Goal: Browse casually: Explore the website without a specific task or goal

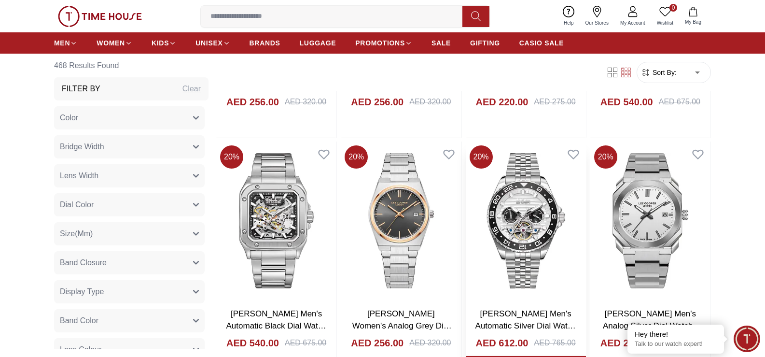
scroll to position [1159, 0]
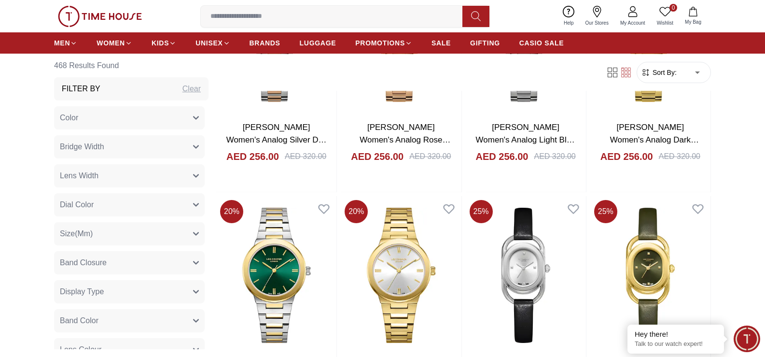
scroll to position [2546, 0]
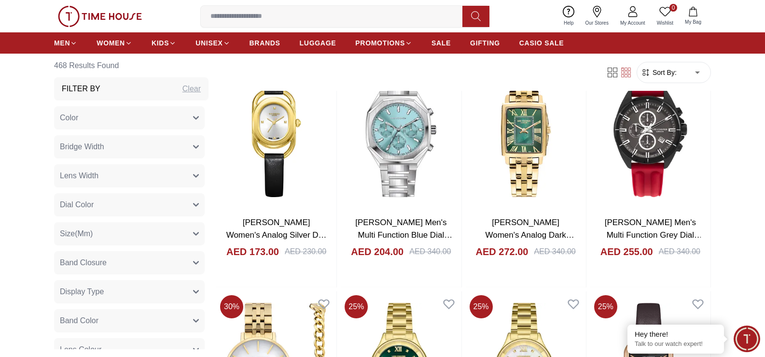
scroll to position [2752, 0]
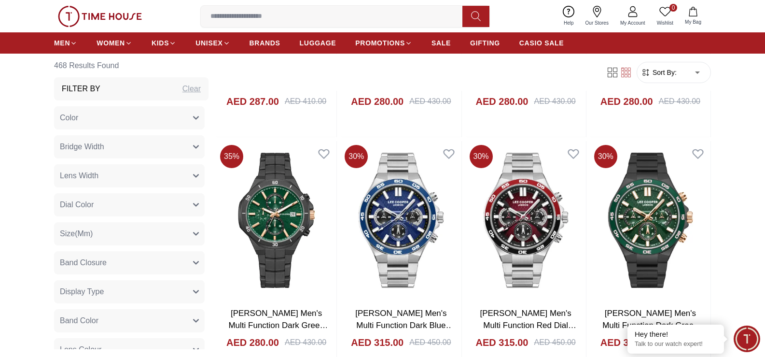
scroll to position [4972, 0]
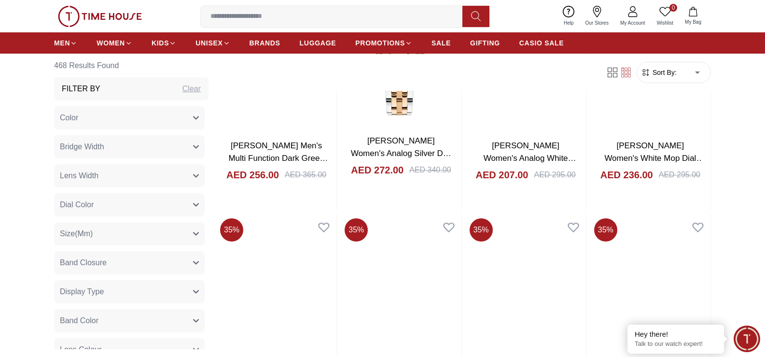
scroll to position [6131, 0]
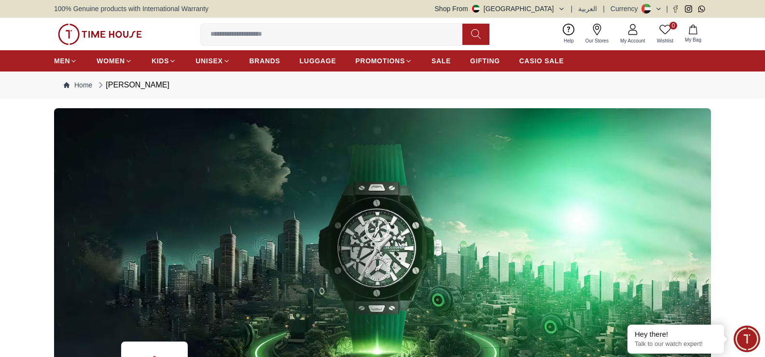
click at [254, 38] on input at bounding box center [335, 34] width 269 height 19
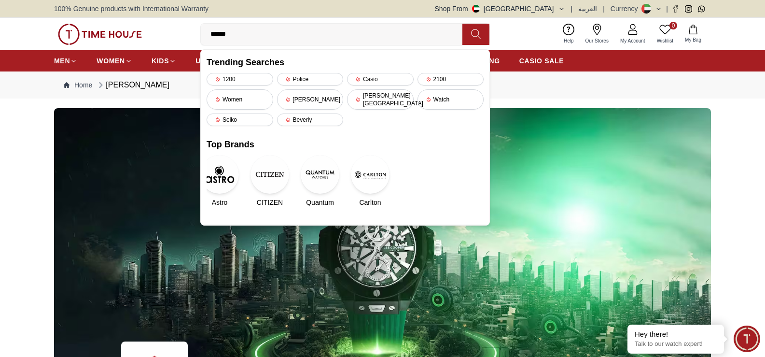
type input "*******"
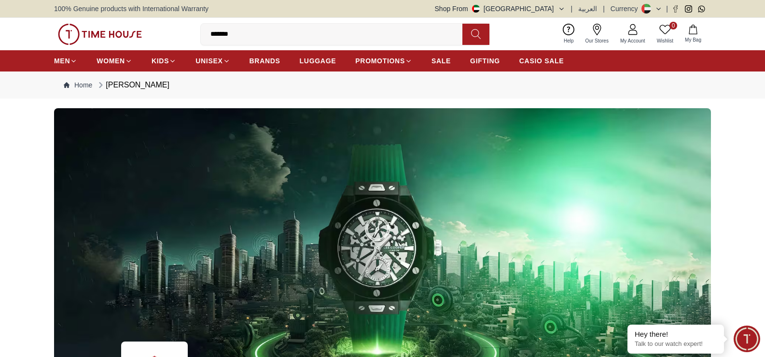
scroll to position [6222, 0]
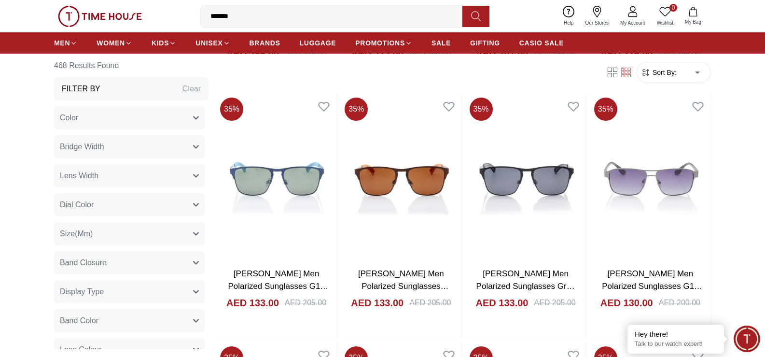
scroll to position [5005, 0]
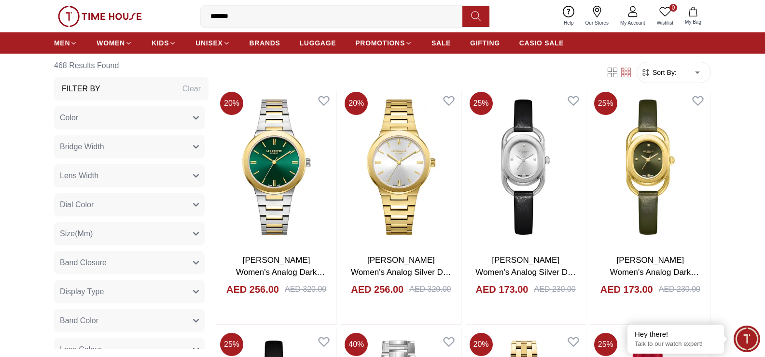
scroll to position [1400, 0]
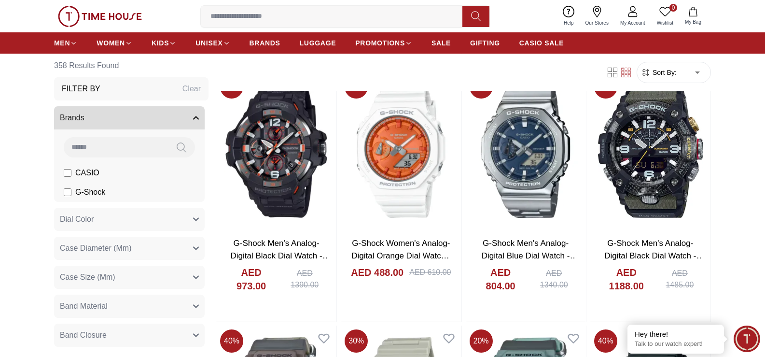
scroll to position [1062, 0]
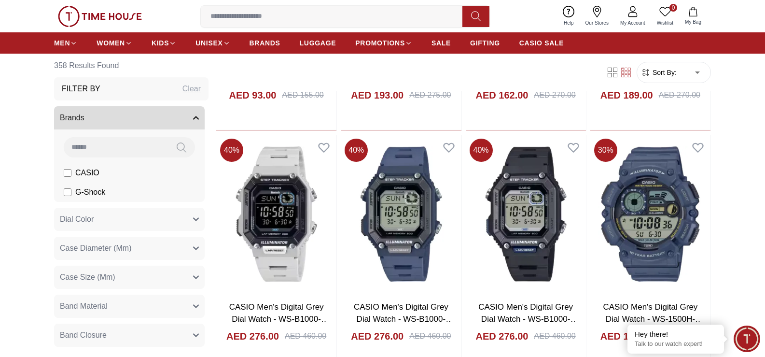
scroll to position [3476, 0]
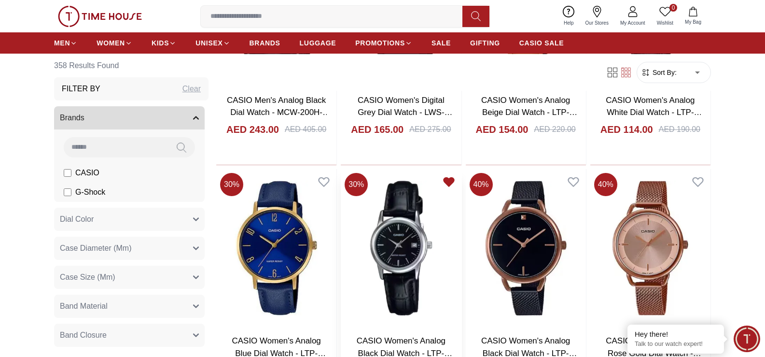
scroll to position [7096, 0]
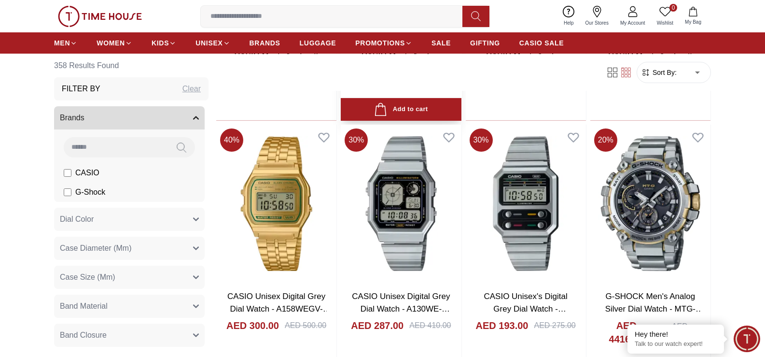
scroll to position [8496, 0]
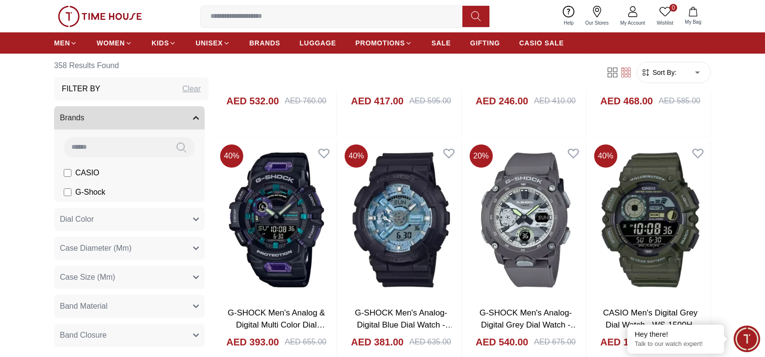
scroll to position [9748, 0]
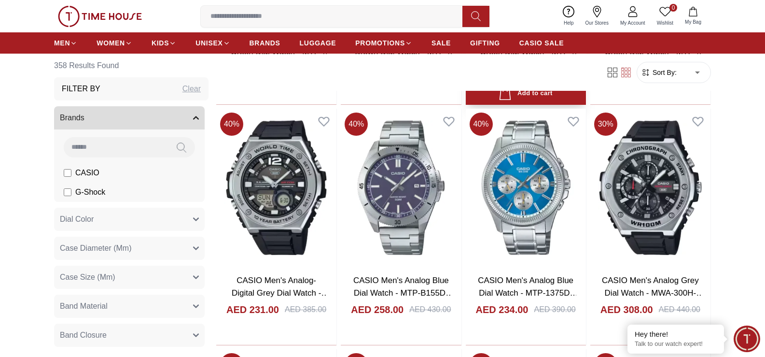
scroll to position [10929, 0]
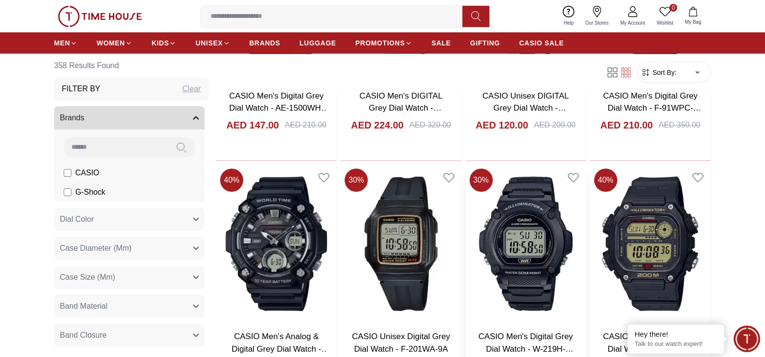
scroll to position [12309, 0]
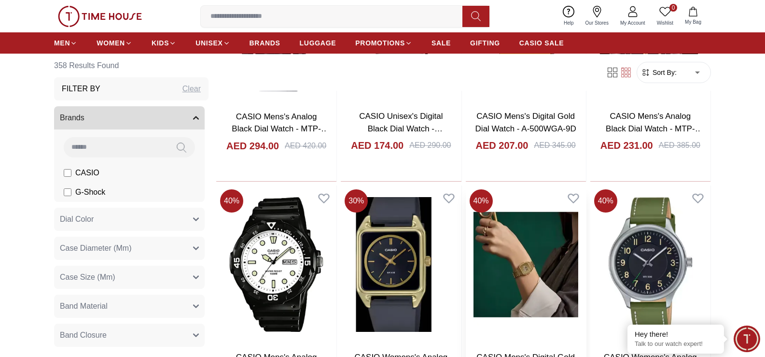
scroll to position [13420, 0]
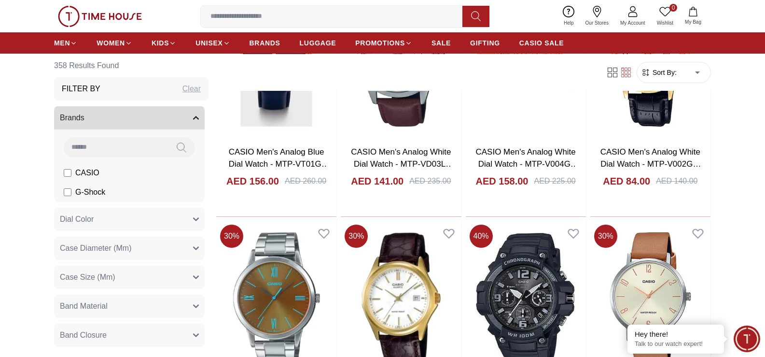
scroll to position [14095, 0]
